Goal: Find specific page/section: Find specific page/section

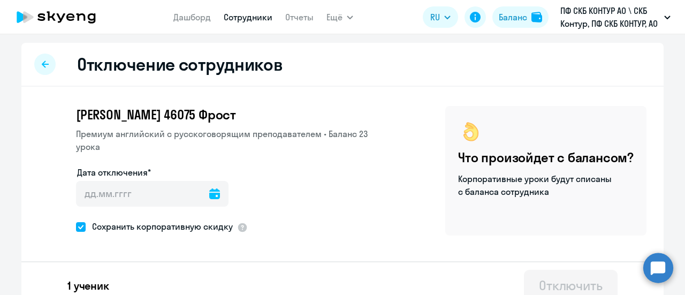
click at [658, 264] on circle at bounding box center [658, 268] width 30 height 30
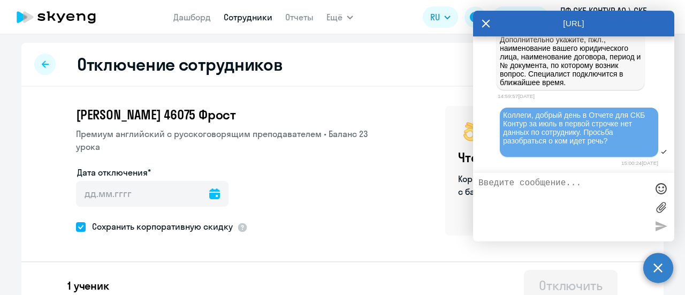
scroll to position [688, 0]
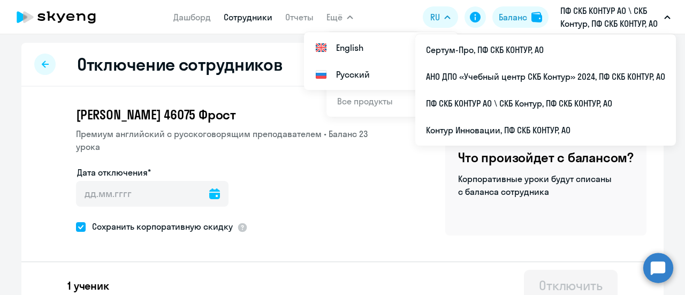
click at [43, 65] on icon at bounding box center [45, 63] width 7 height 7
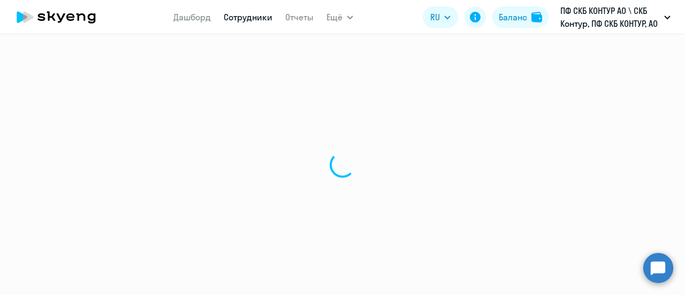
select select "30"
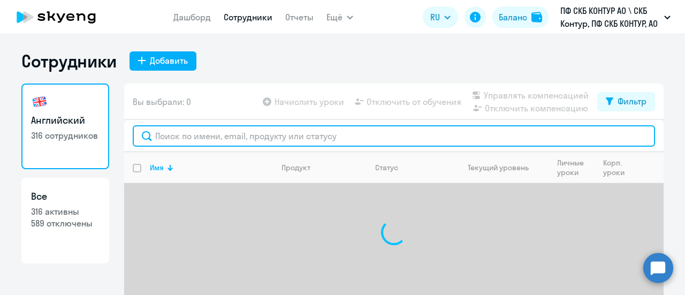
click at [215, 138] on input "text" at bounding box center [394, 135] width 522 height 21
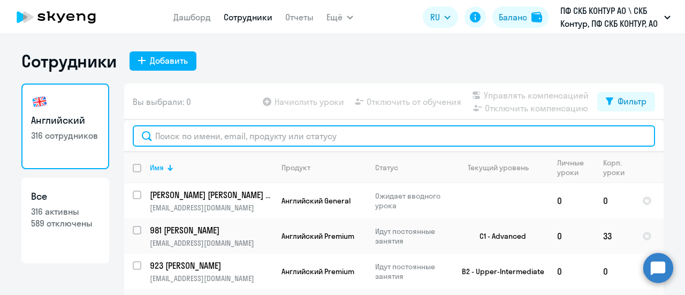
paste input "46075"
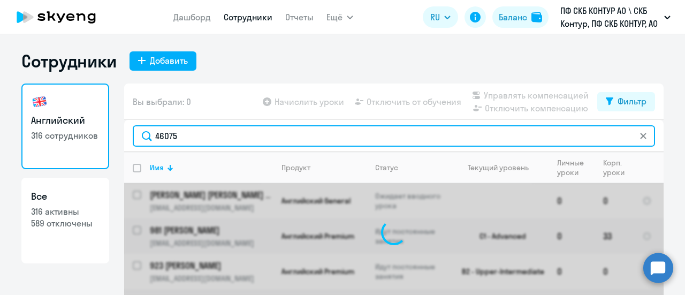
click at [313, 141] on input "46075" at bounding box center [394, 135] width 522 height 21
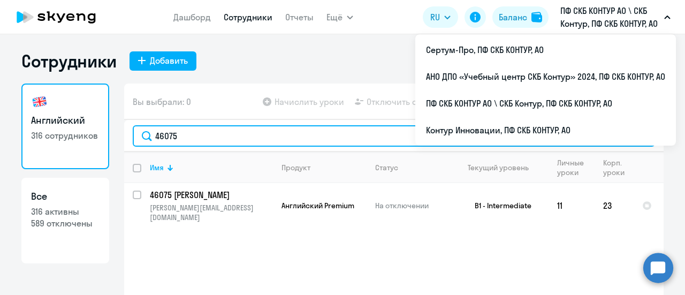
type input "46075"
